Goal: Complete application form

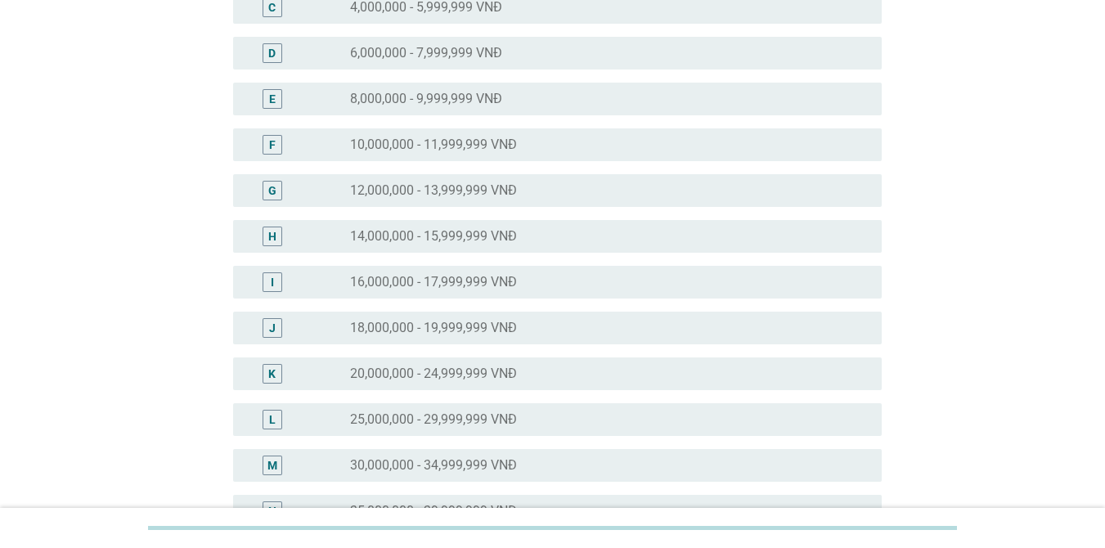
scroll to position [327, 0]
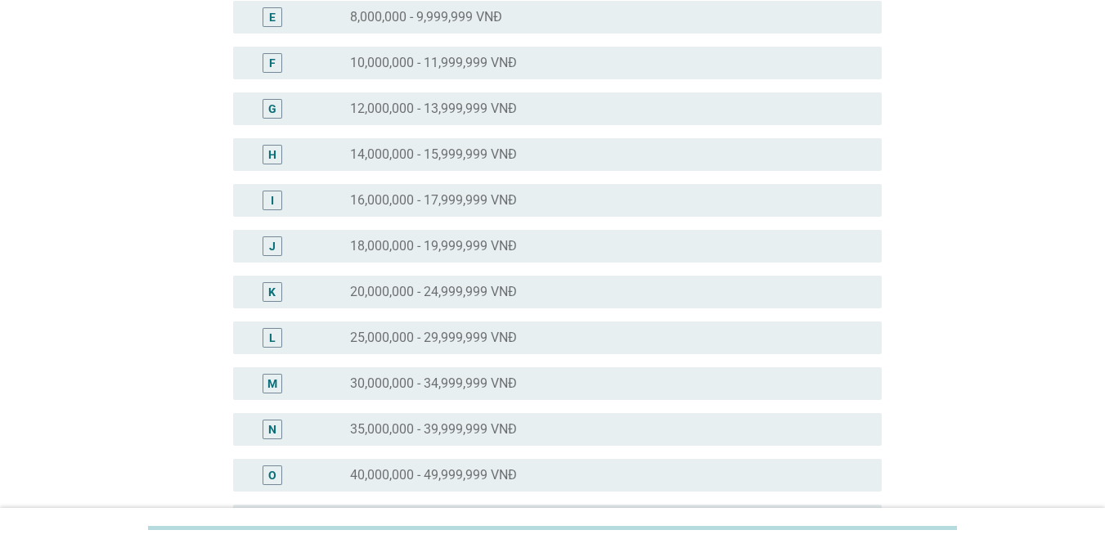
click at [416, 425] on label "35,000,000 - 39,999,999 VNĐ" at bounding box center [433, 429] width 167 height 16
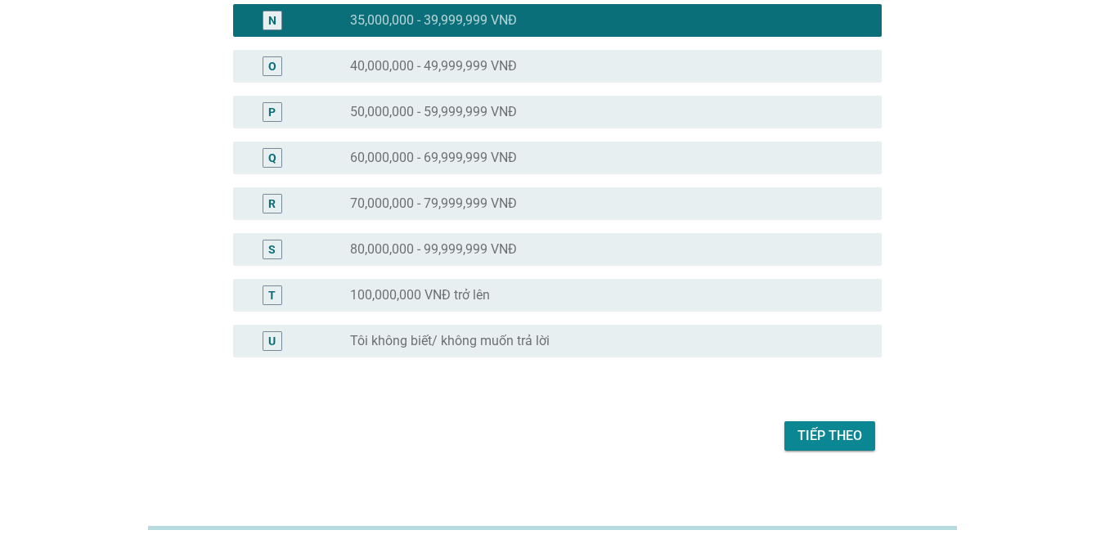
scroll to position [756, 0]
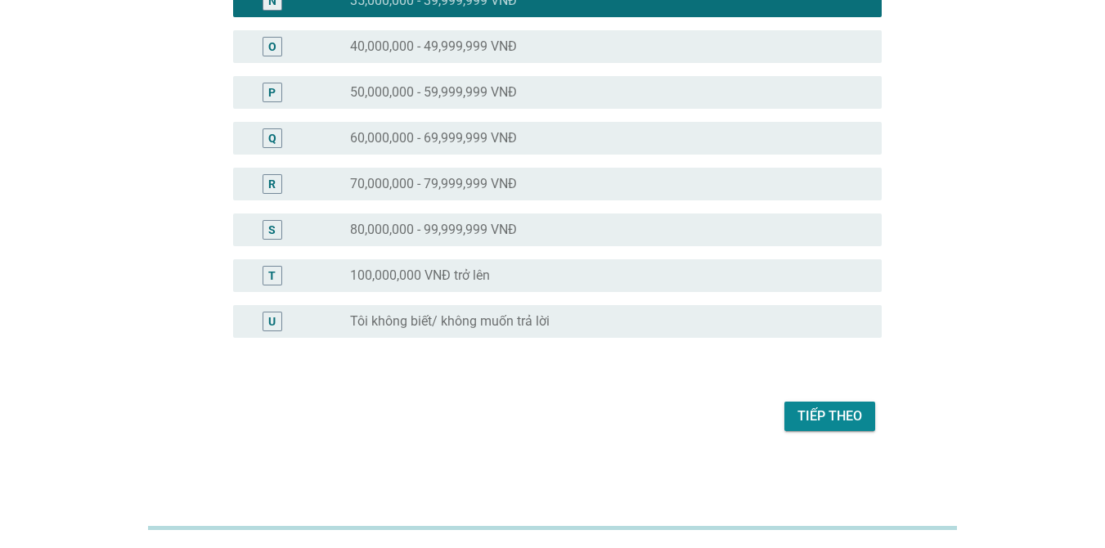
click at [839, 412] on div "Tiếp theo" at bounding box center [830, 417] width 65 height 20
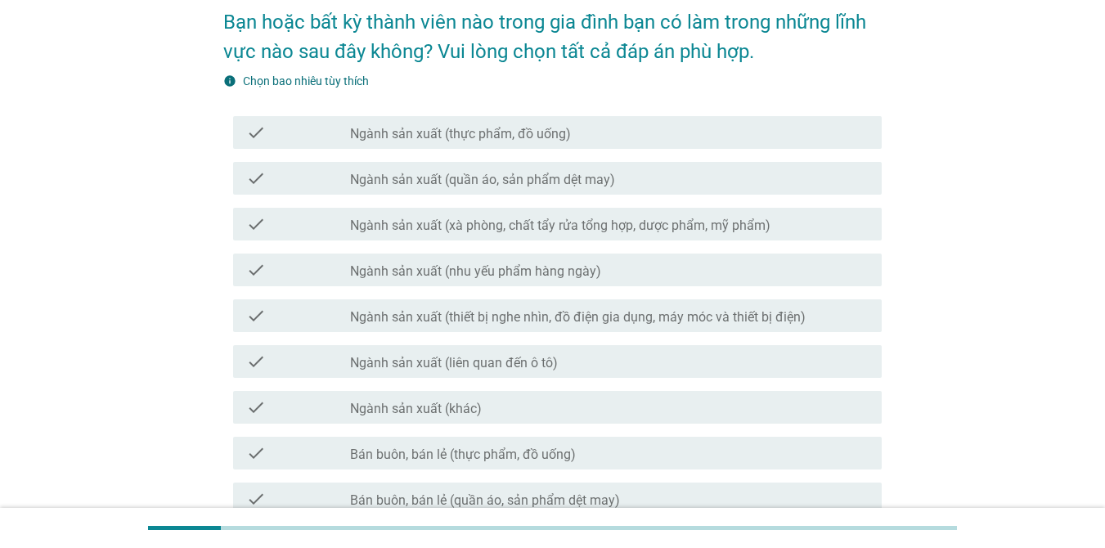
scroll to position [164, 0]
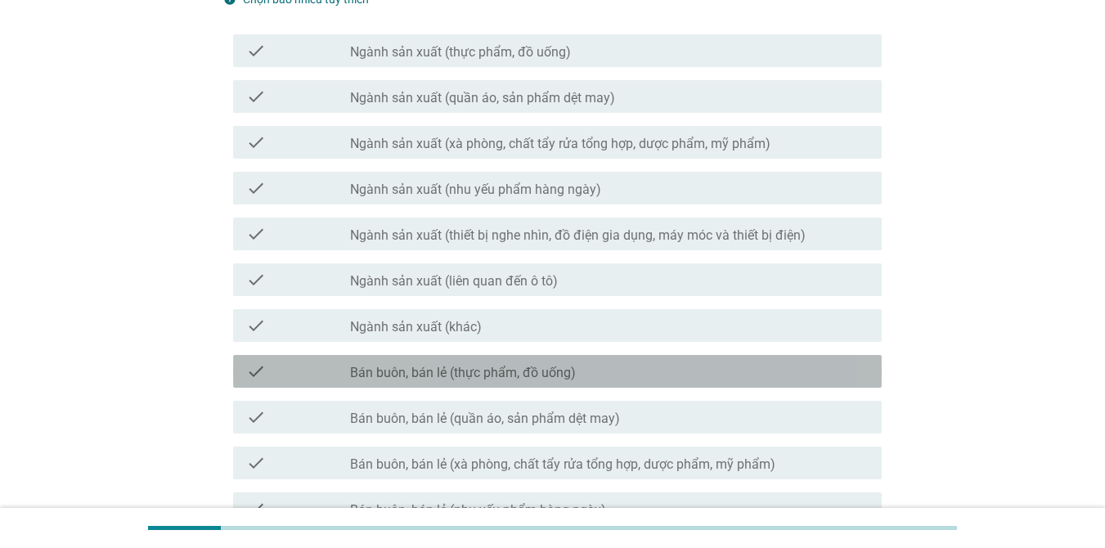
click at [732, 379] on div "check_box_outline_blank Bán buôn, bán lẻ (thực phẩm, đồ uống)" at bounding box center [609, 372] width 519 height 20
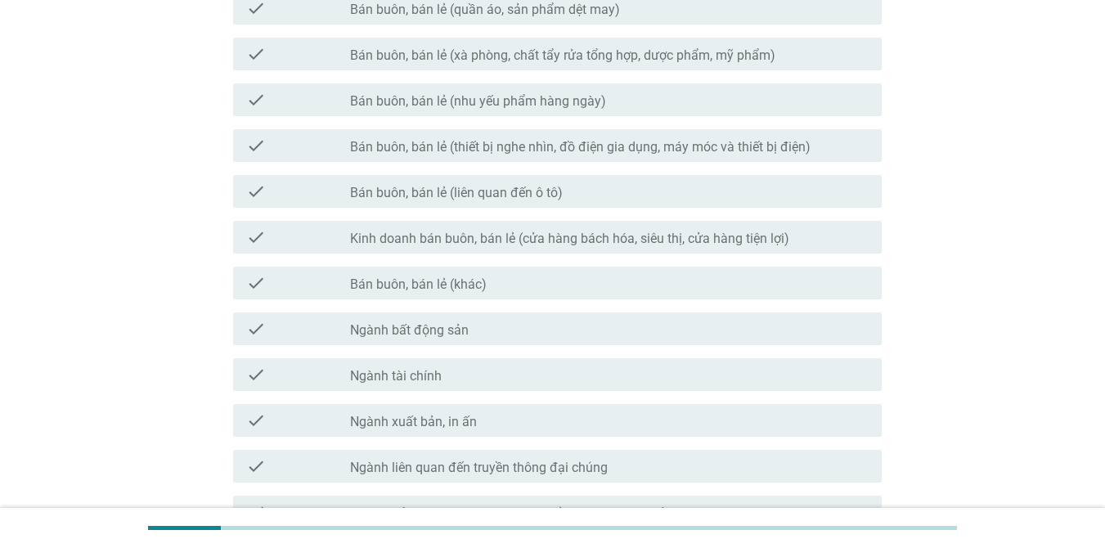
scroll to position [409, 0]
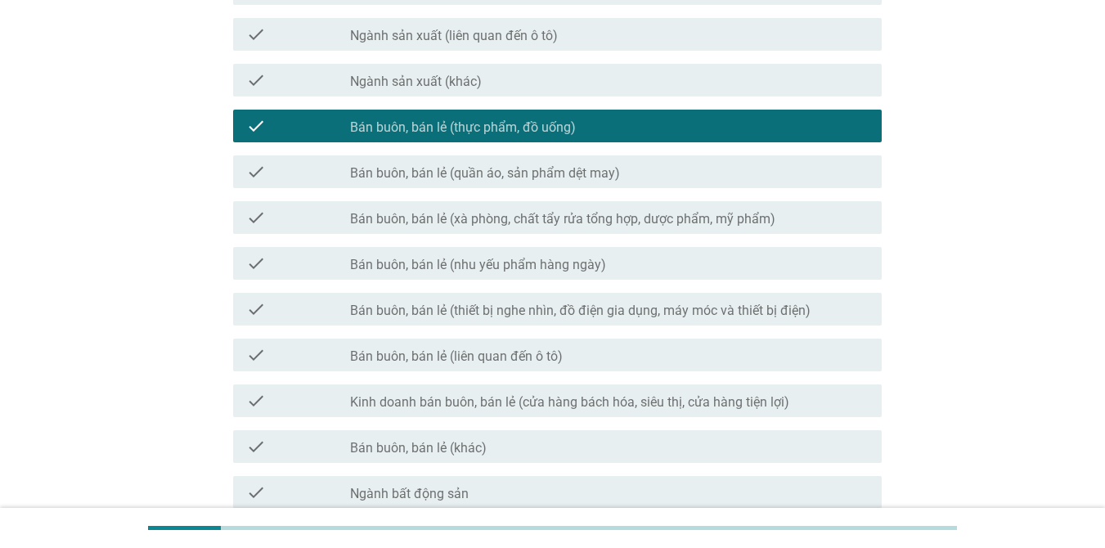
click at [606, 214] on label "Bán buôn, bán lẻ (xà phòng, chất tẩy rửa tổng hợp, dược phẩm, mỹ phẩm)" at bounding box center [562, 219] width 425 height 16
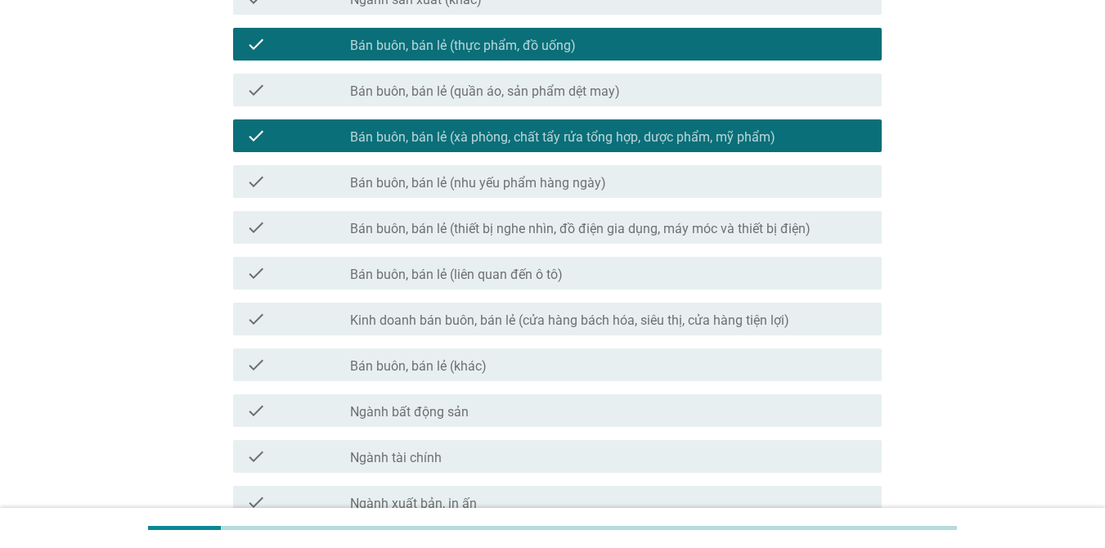
scroll to position [573, 0]
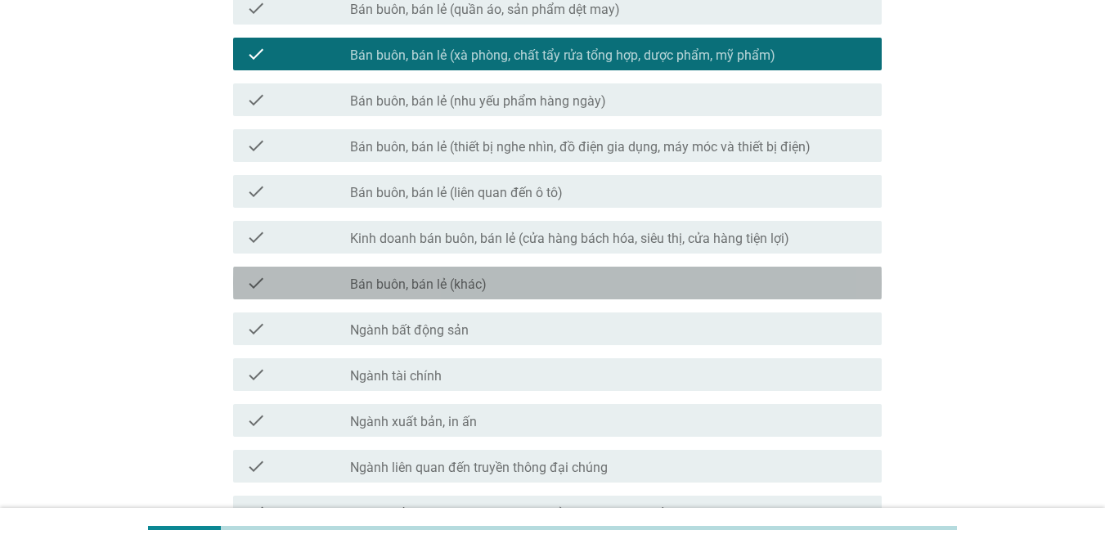
click at [651, 296] on div "check check_box_outline_blank Bán buôn, bán lẻ (khác)" at bounding box center [557, 283] width 649 height 33
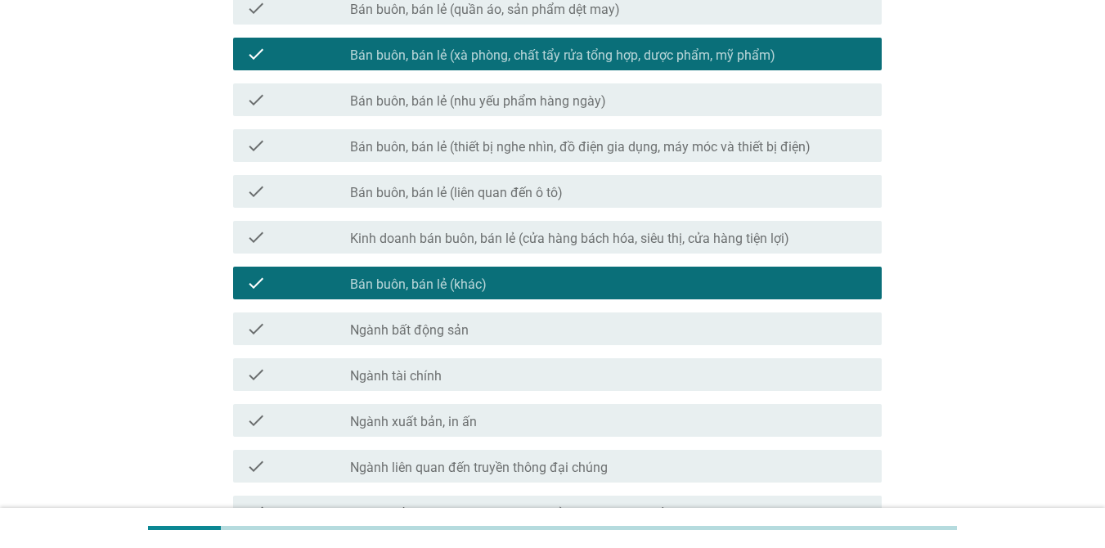
scroll to position [790, 0]
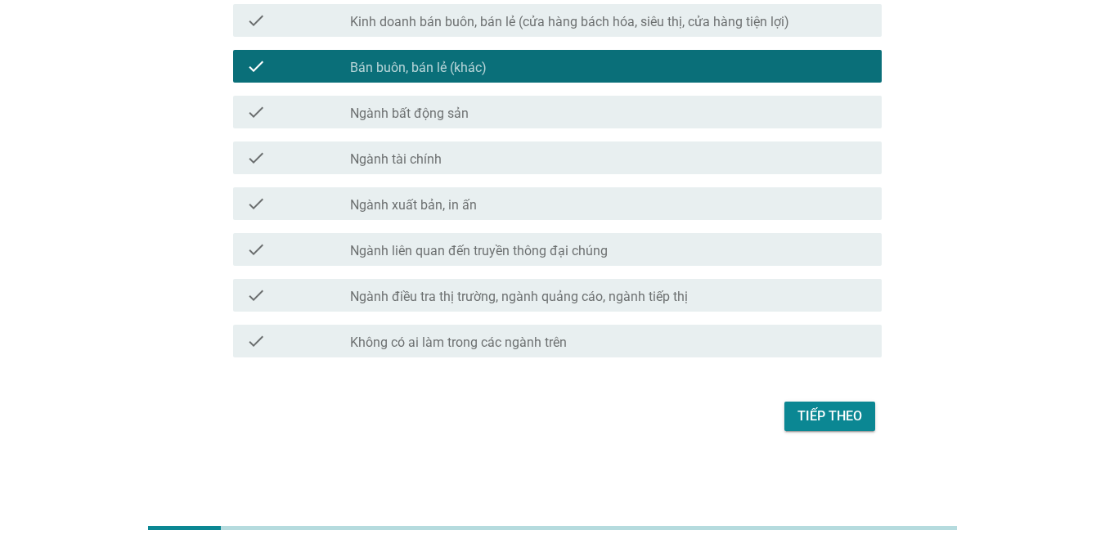
click at [789, 410] on button "Tiếp theo" at bounding box center [830, 416] width 91 height 29
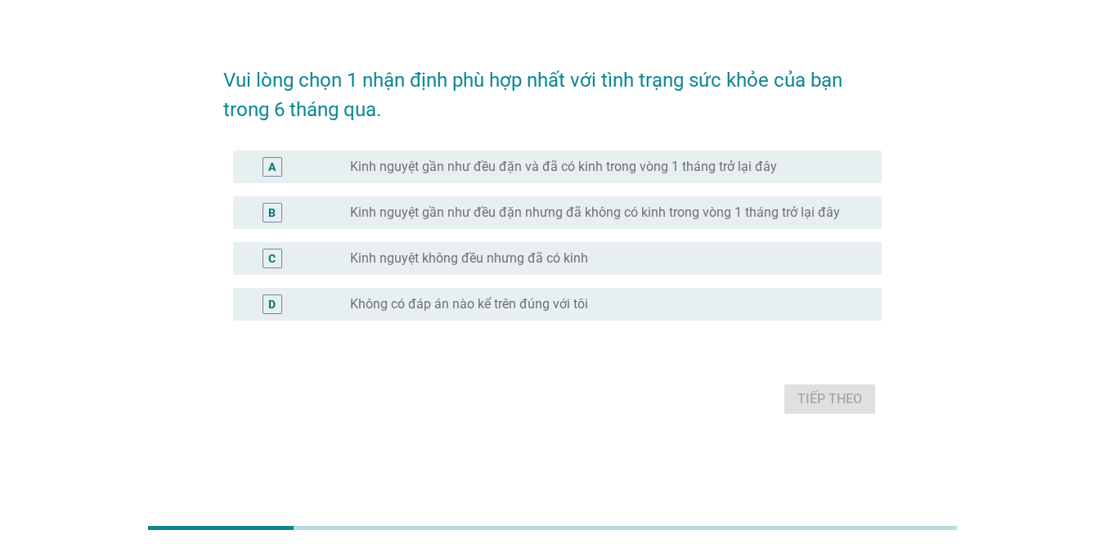
scroll to position [0, 0]
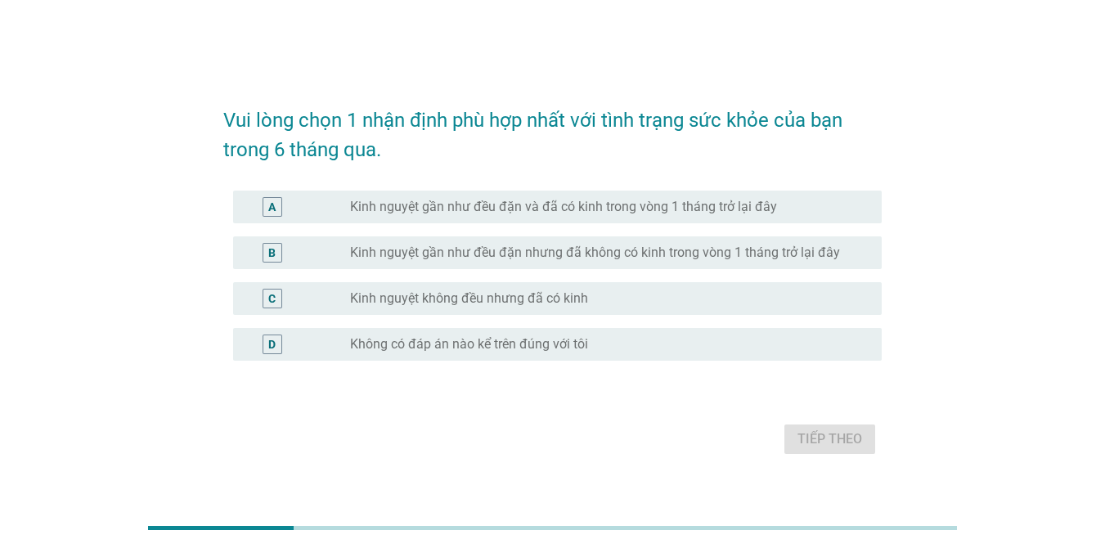
click at [523, 205] on label "Kinh nguyệt gần như đều đặn và đã có kinh trong vòng 1 tháng trở lại đây" at bounding box center [563, 207] width 427 height 16
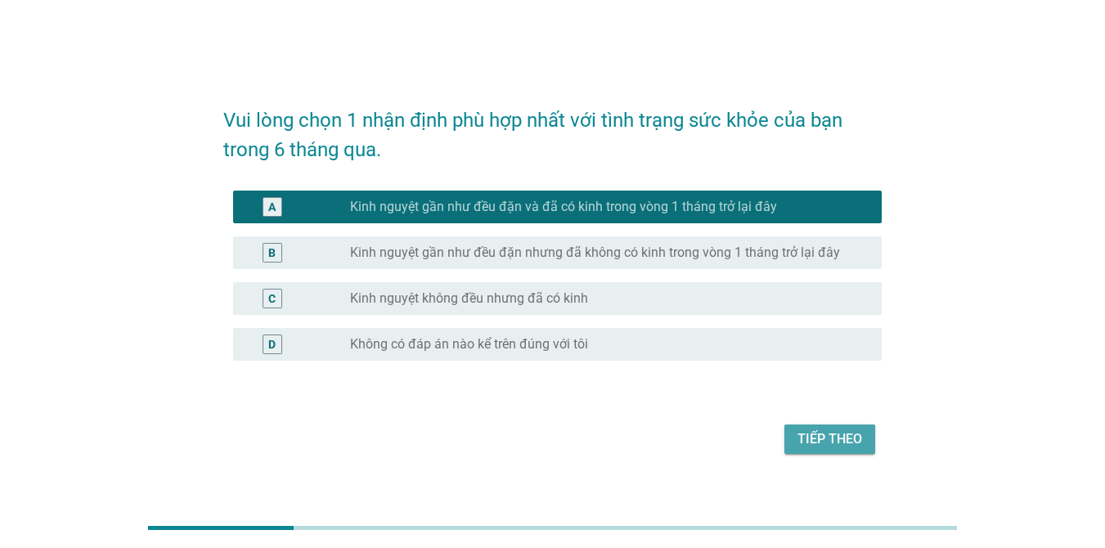
click at [833, 441] on div "Tiếp theo" at bounding box center [830, 440] width 65 height 20
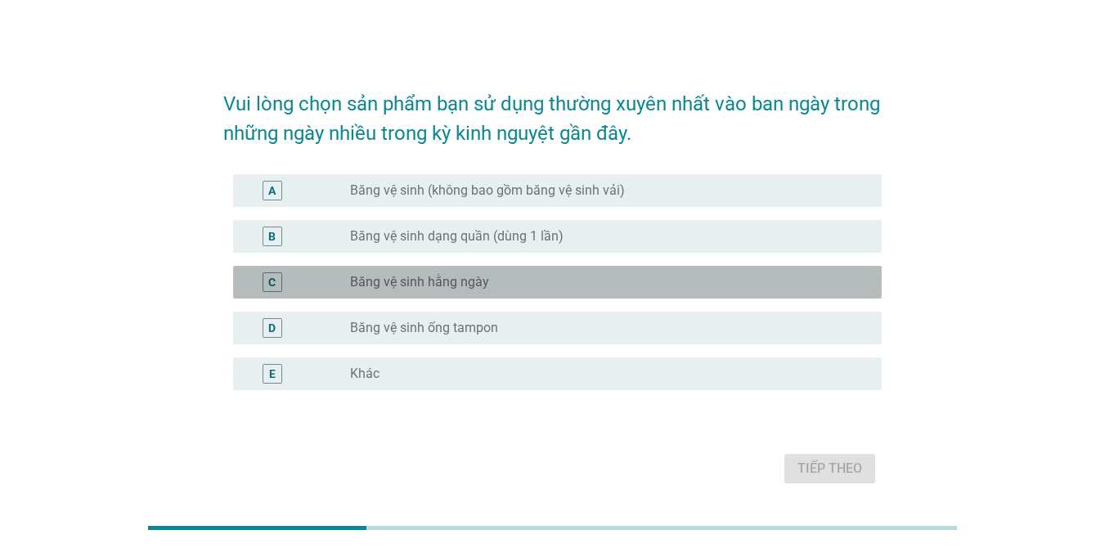
click at [469, 277] on label "Băng vệ sinh hằng ngày" at bounding box center [419, 282] width 139 height 16
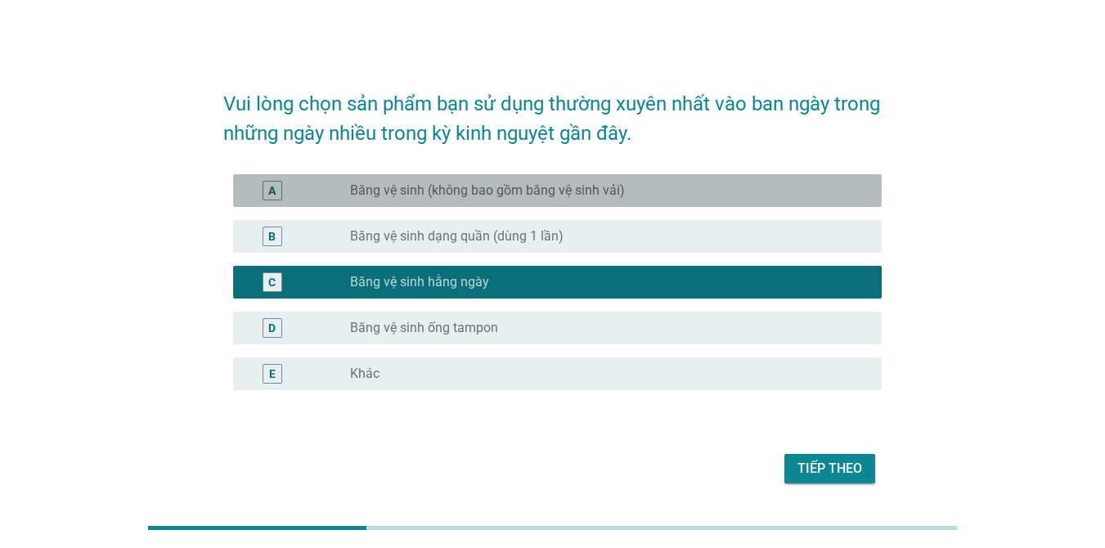
click at [541, 189] on label "Băng vệ sinh (không bao gồm băng vệ sinh vải)" at bounding box center [487, 190] width 275 height 16
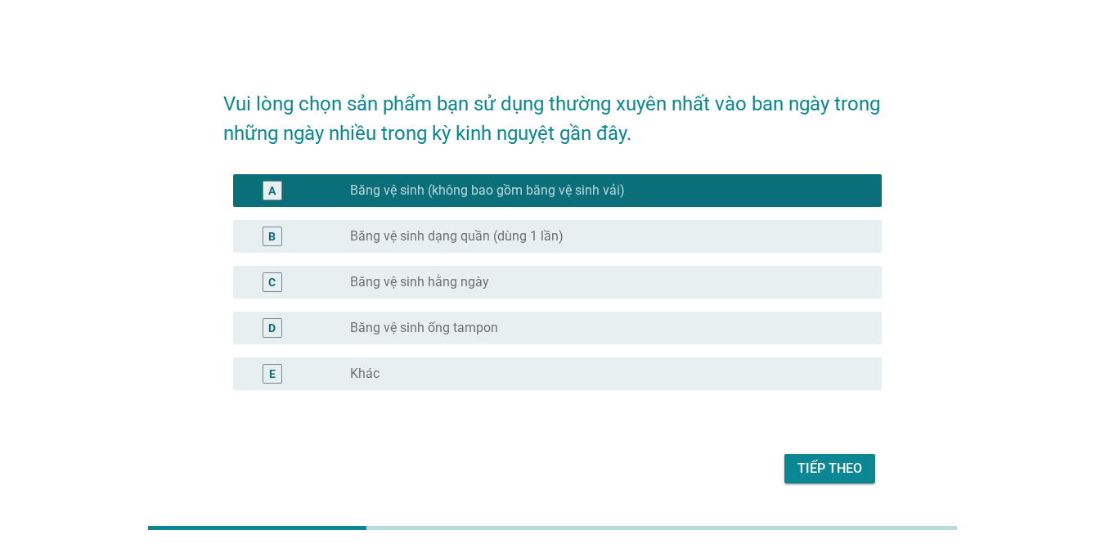
click at [510, 297] on div "C radio_button_unchecked Băng vệ sinh hằng ngày" at bounding box center [557, 282] width 649 height 33
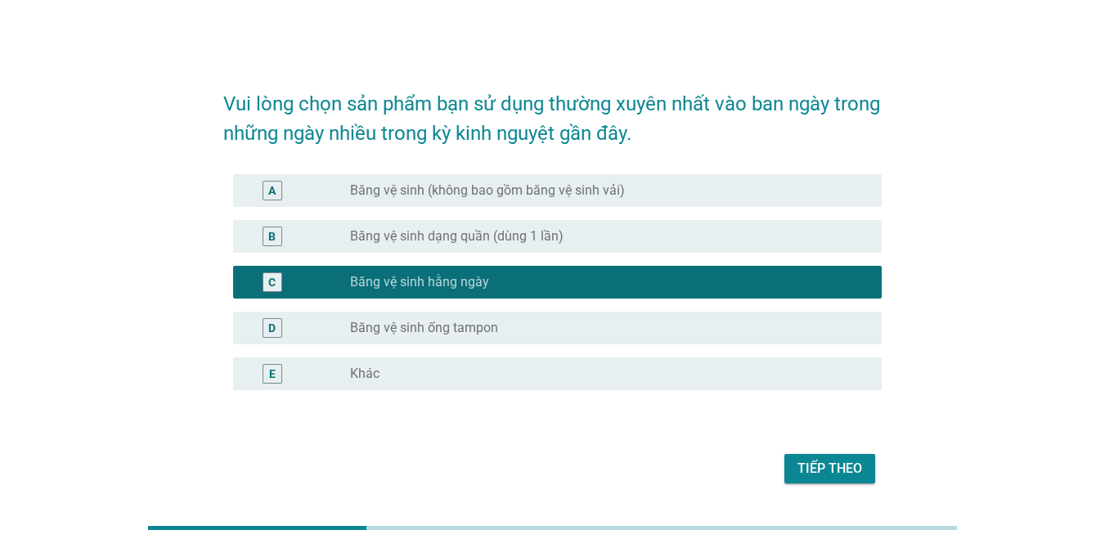
click at [833, 471] on div "Tiếp theo" at bounding box center [830, 469] width 65 height 20
